Goal: Transaction & Acquisition: Purchase product/service

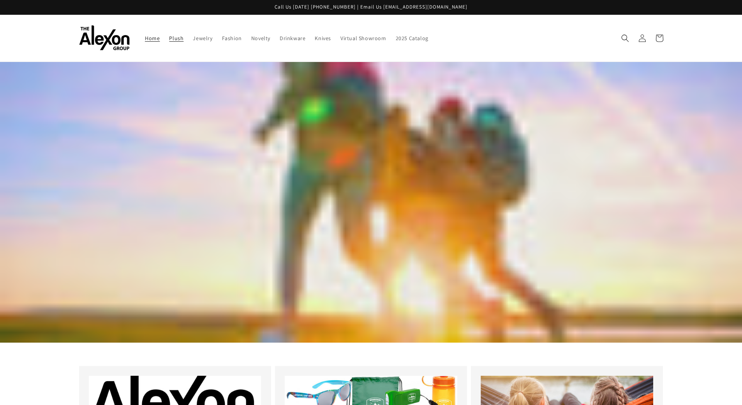
click at [173, 40] on span "Plush" at bounding box center [176, 38] width 14 height 7
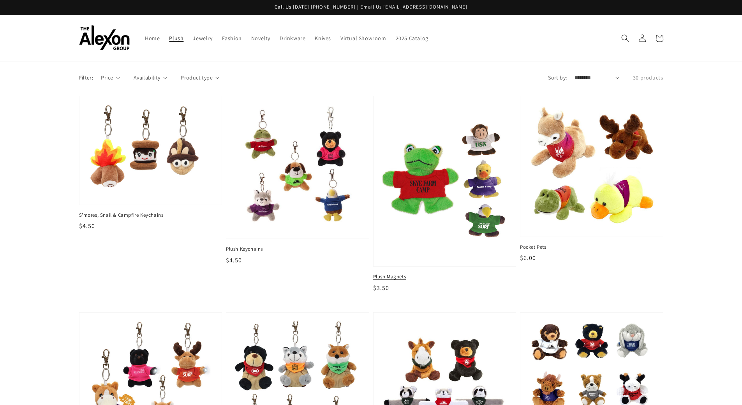
click at [428, 180] on img at bounding box center [444, 181] width 130 height 159
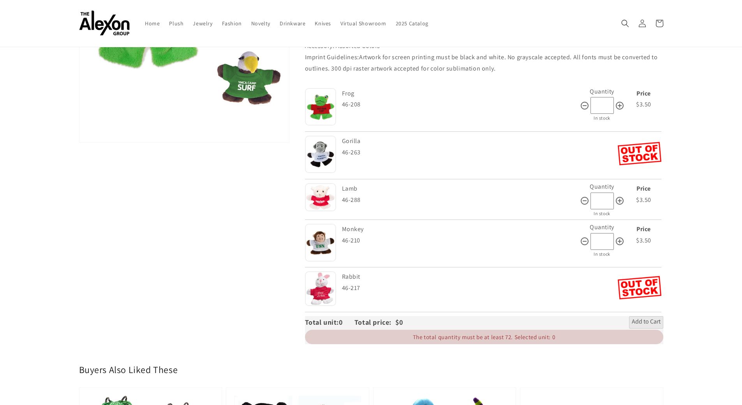
scroll to position [156, 0]
